Goal: Browse casually: Explore the website without a specific task or goal

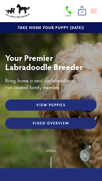
click at [72, 106] on link "View Puppies" at bounding box center [51, 105] width 92 height 11
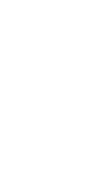
scroll to position [823, 0]
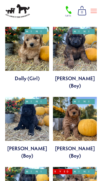
scroll to position [771, 0]
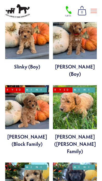
scroll to position [640, 0]
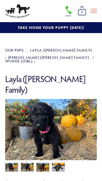
click at [28, 163] on img at bounding box center [27, 168] width 13 height 10
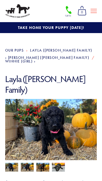
click at [44, 163] on img at bounding box center [42, 168] width 13 height 10
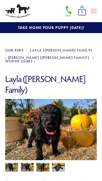
click at [10, 163] on img at bounding box center [11, 168] width 13 height 10
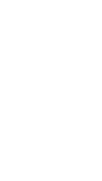
scroll to position [116, 0]
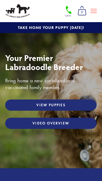
click at [88, 129] on link "Video Overview" at bounding box center [51, 123] width 92 height 11
